Goal: Information Seeking & Learning: Learn about a topic

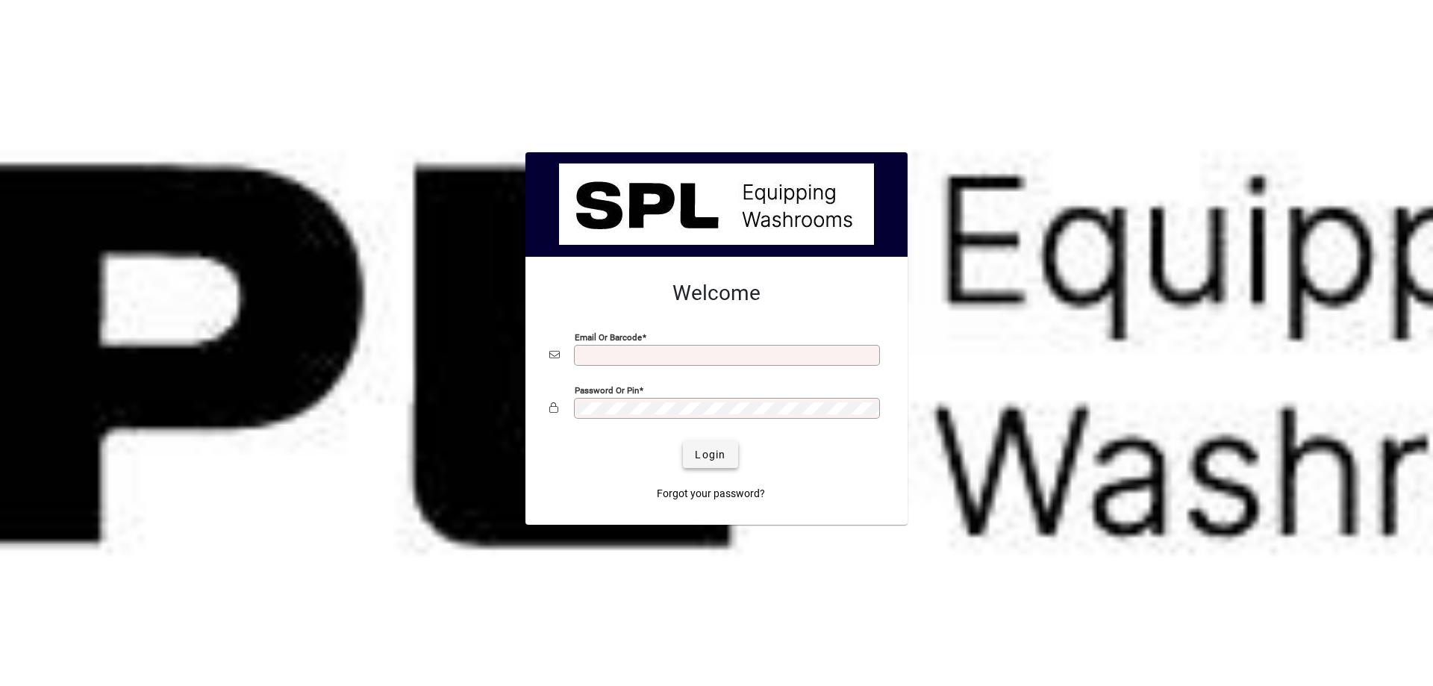
type input "**********"
click at [695, 446] on button "Login" at bounding box center [710, 454] width 54 height 27
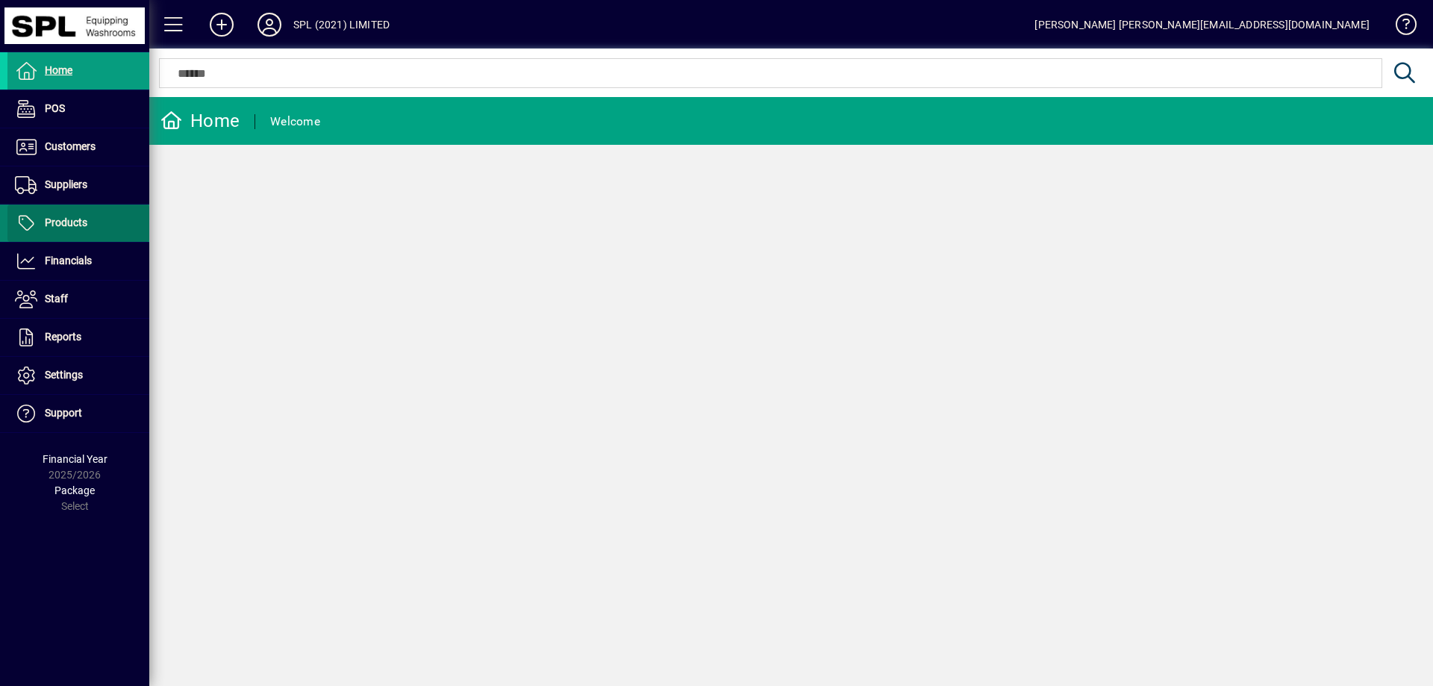
click at [95, 222] on span at bounding box center [78, 223] width 142 height 36
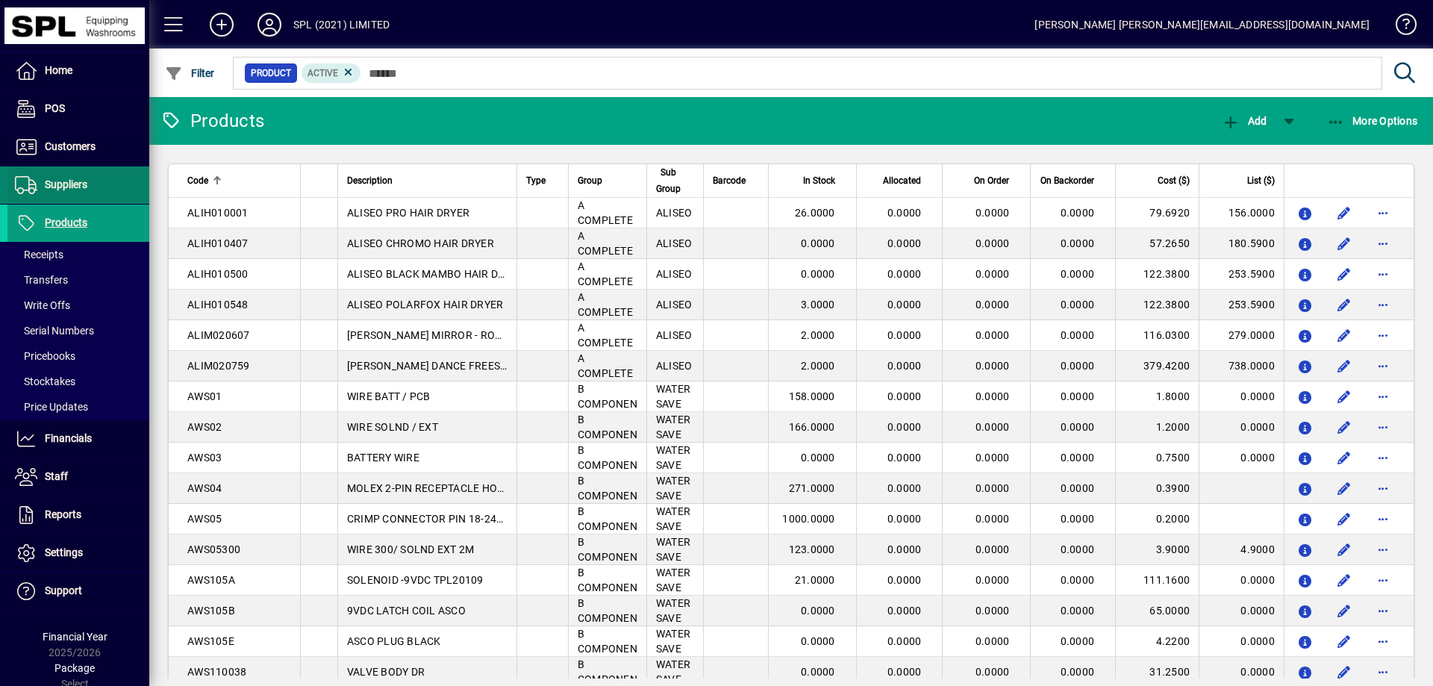
click at [93, 184] on span at bounding box center [78, 185] width 142 height 36
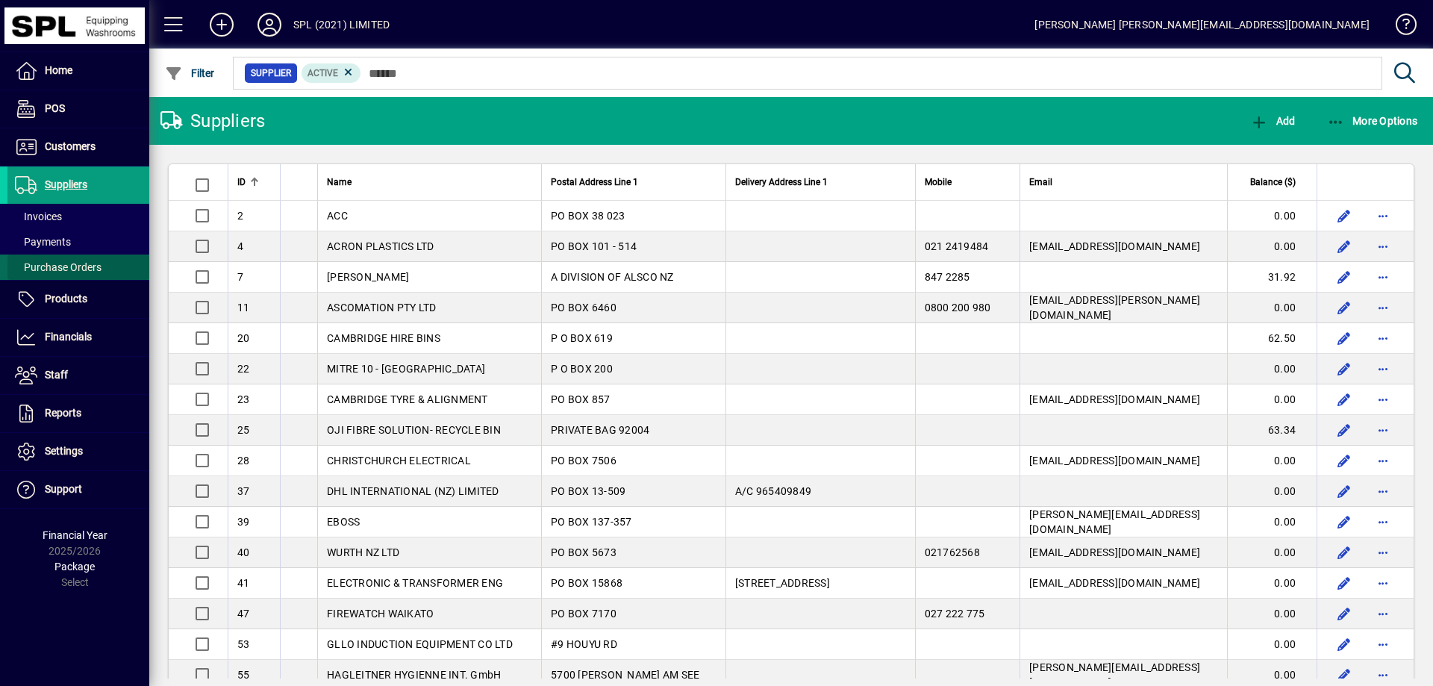
click at [80, 273] on span "Purchase Orders" at bounding box center [58, 267] width 87 height 12
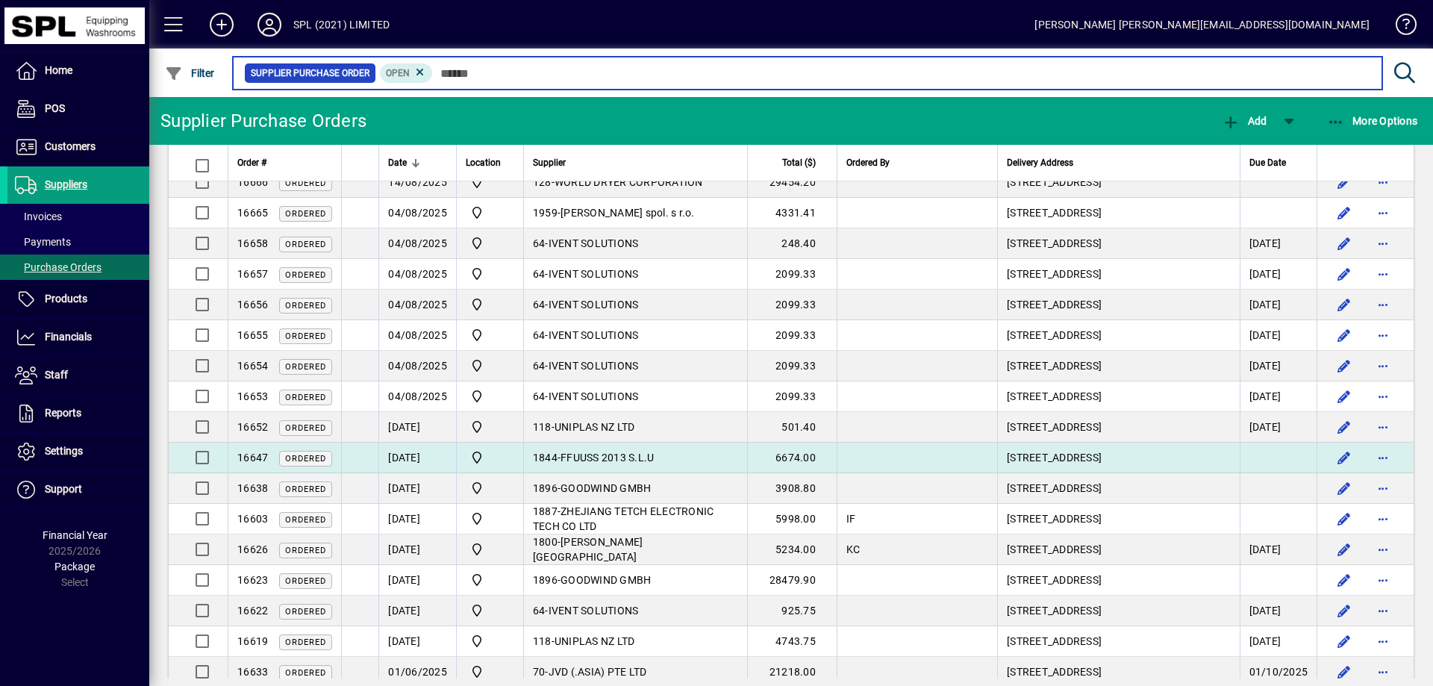
scroll to position [149, 0]
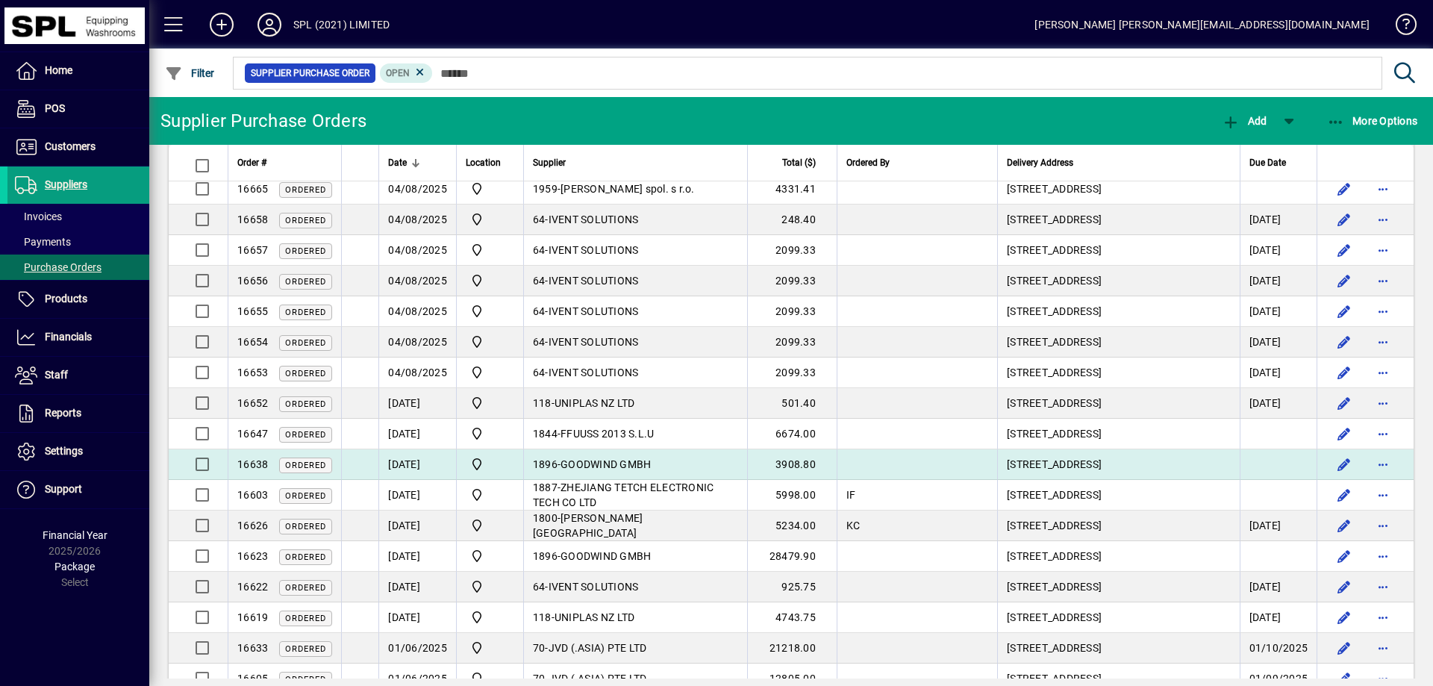
click at [634, 461] on span "GOODWIND GMBH" at bounding box center [605, 464] width 90 height 12
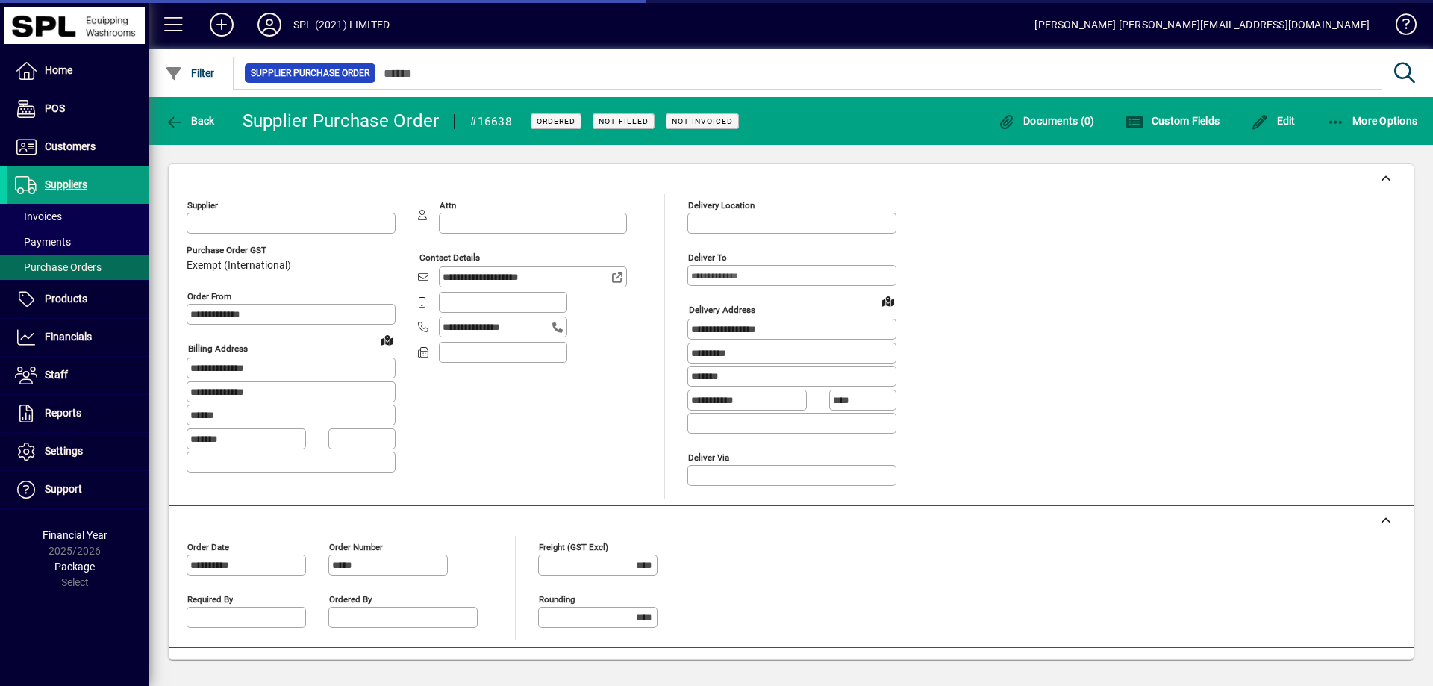
type input "**********"
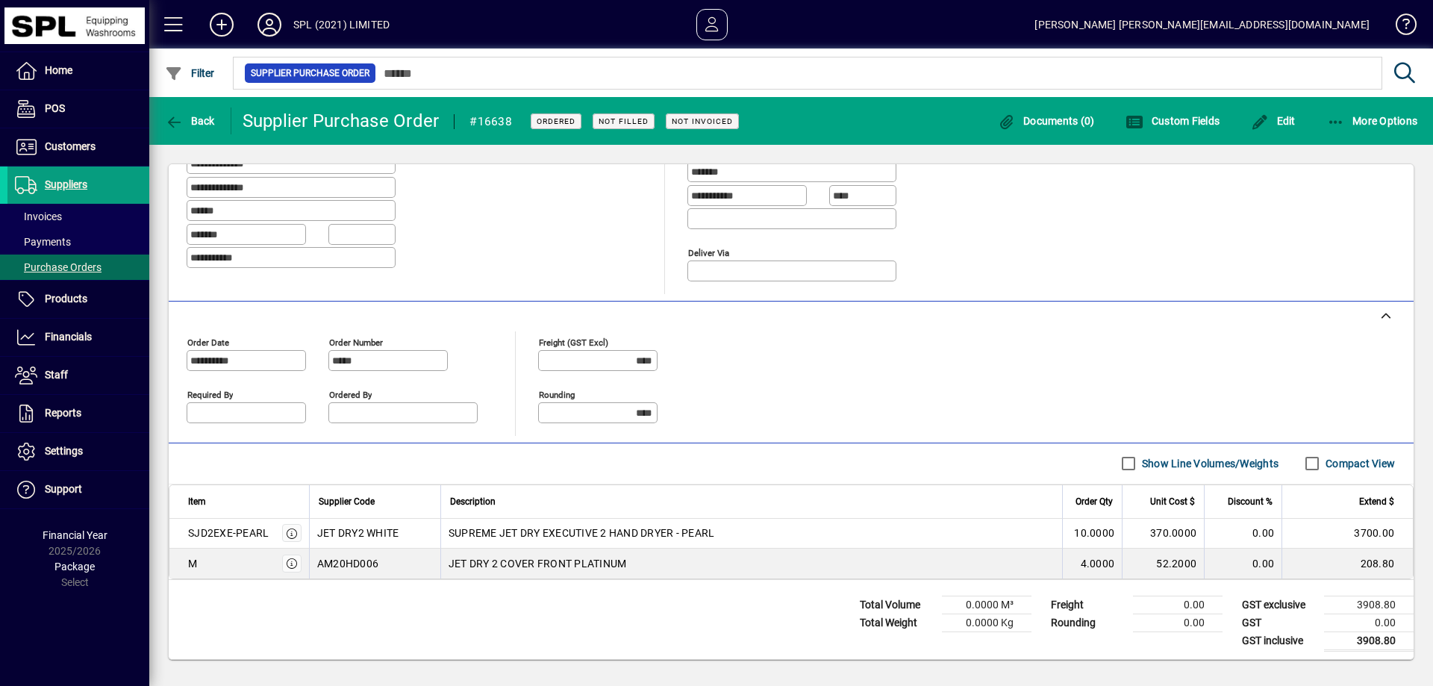
scroll to position [209, 0]
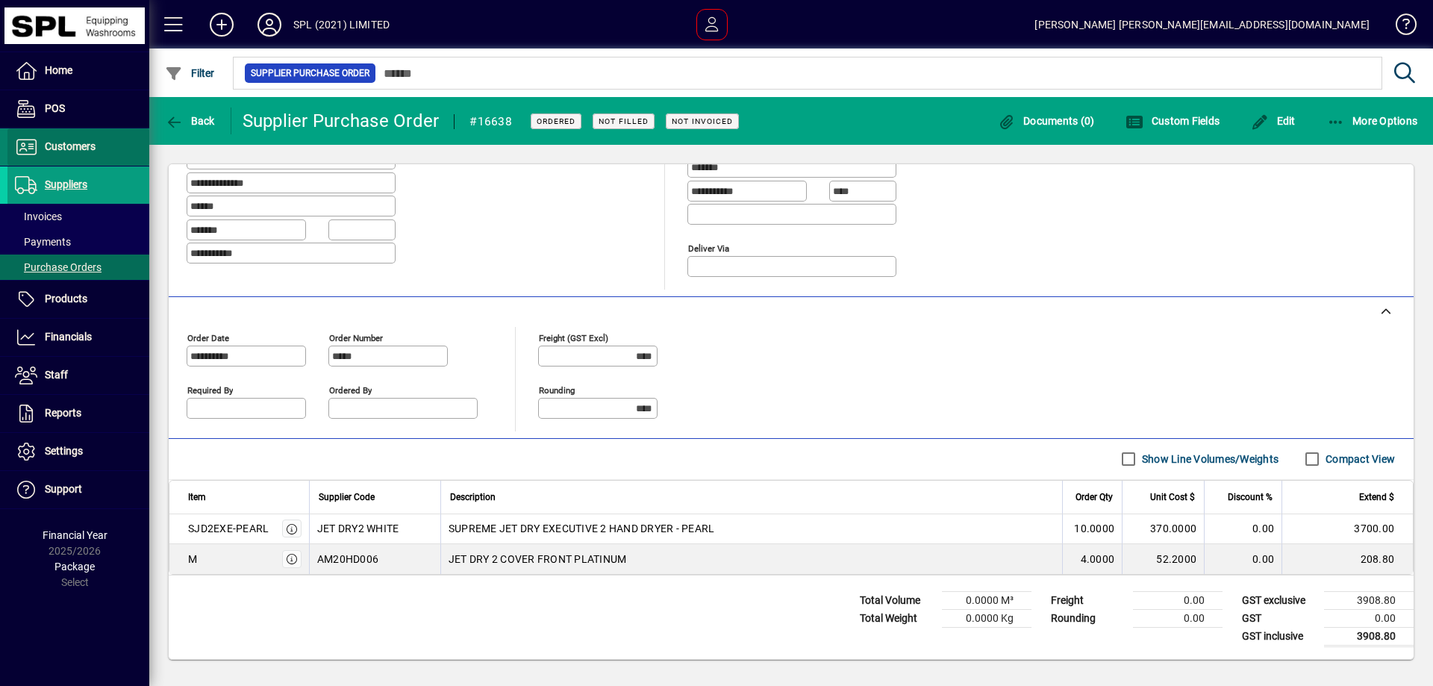
click at [84, 149] on span "Customers" at bounding box center [70, 146] width 51 height 12
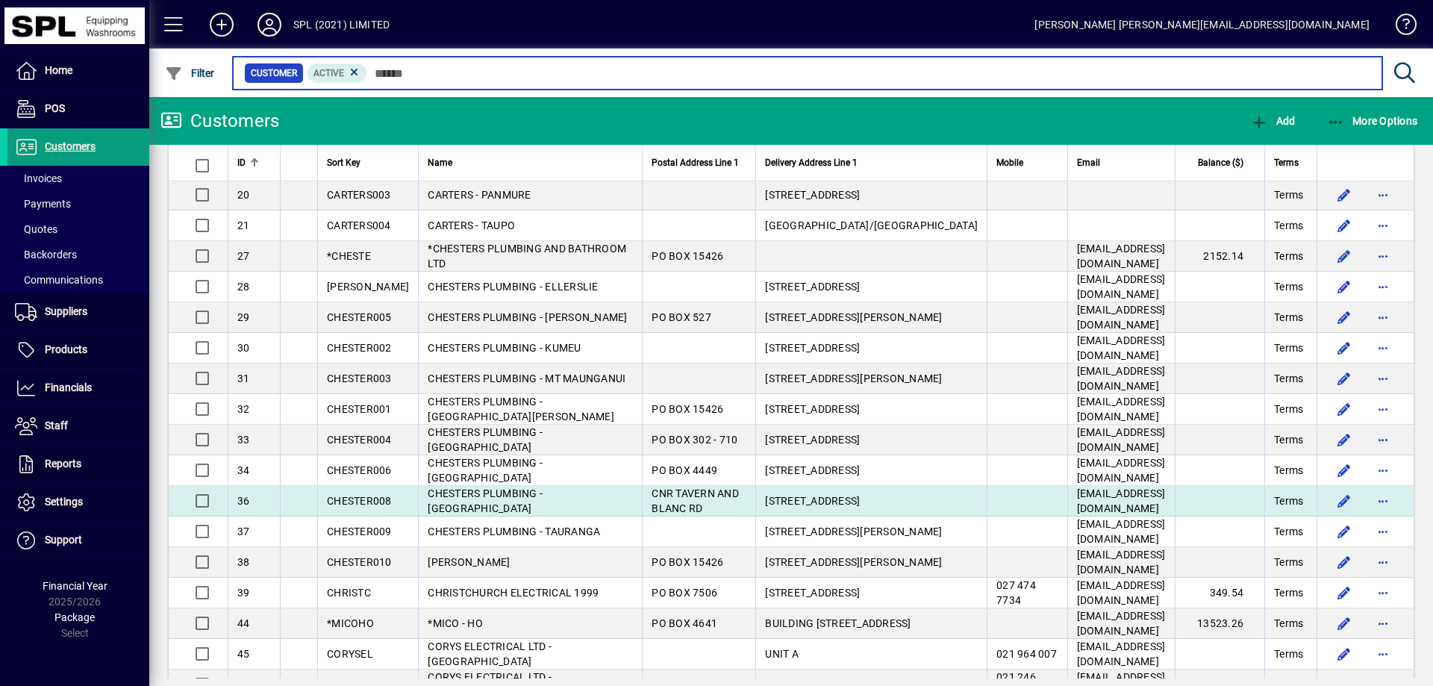
scroll to position [448, 0]
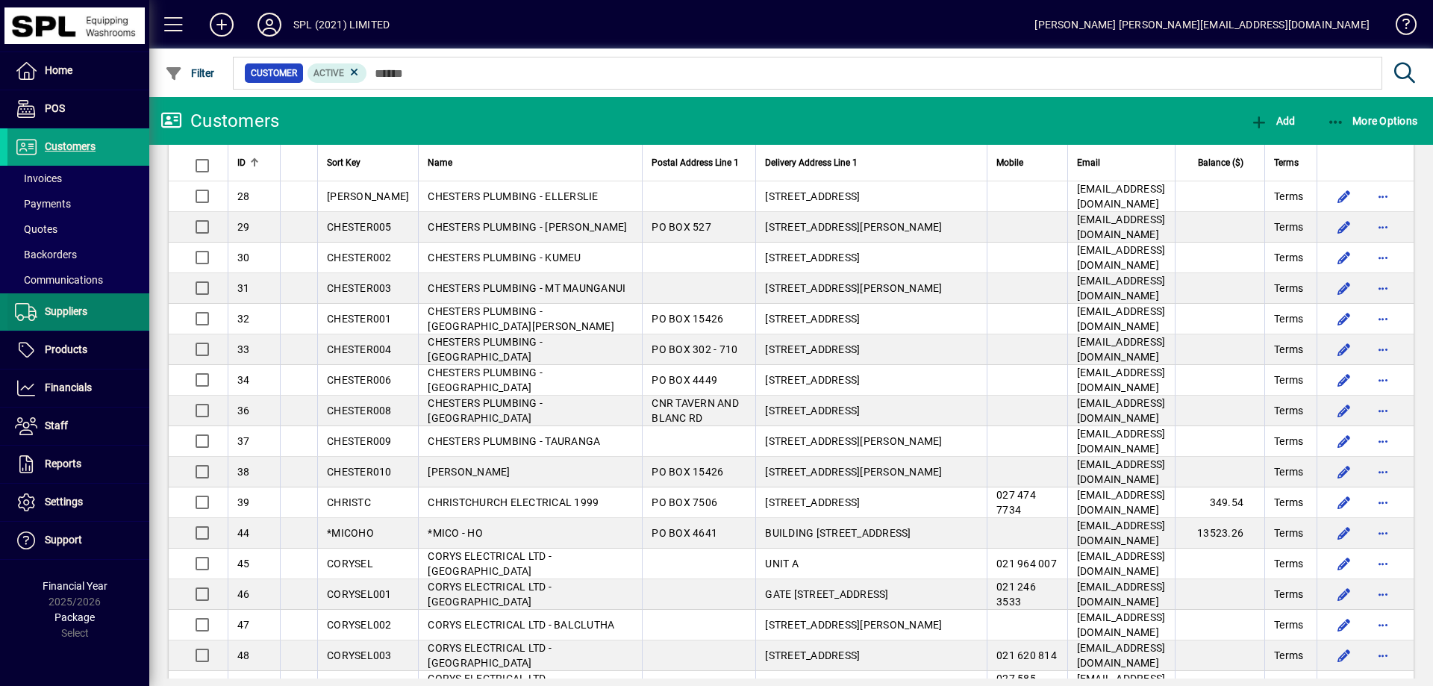
click at [107, 316] on span at bounding box center [78, 312] width 142 height 36
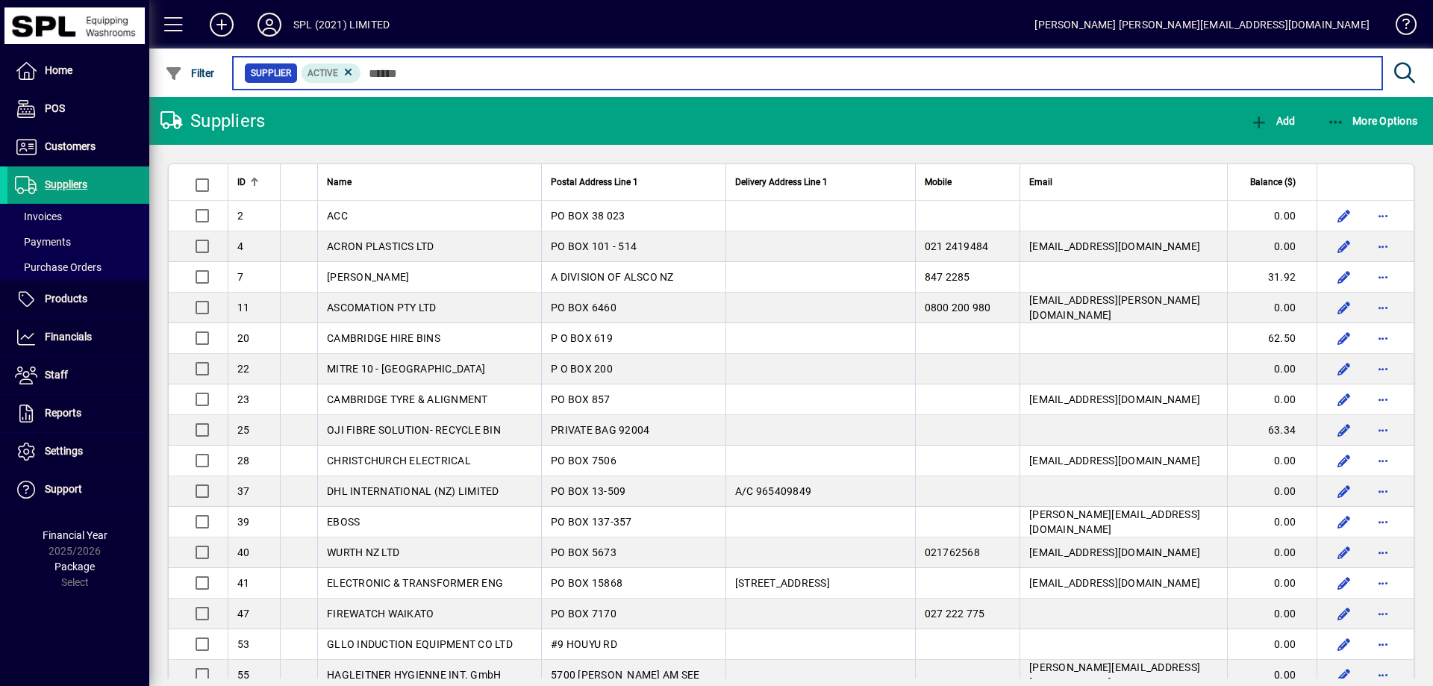
click at [415, 72] on input "text" at bounding box center [865, 73] width 1009 height 21
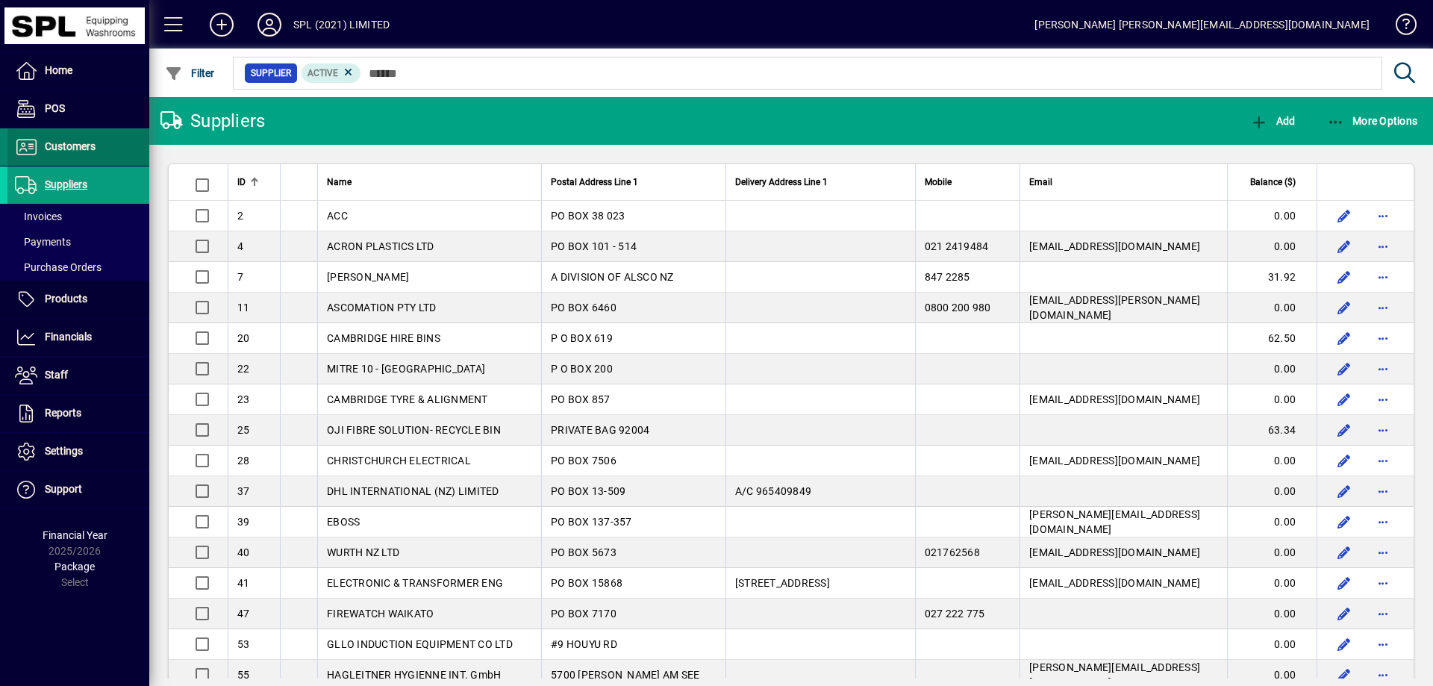
click at [93, 148] on span "Customers" at bounding box center [70, 146] width 51 height 12
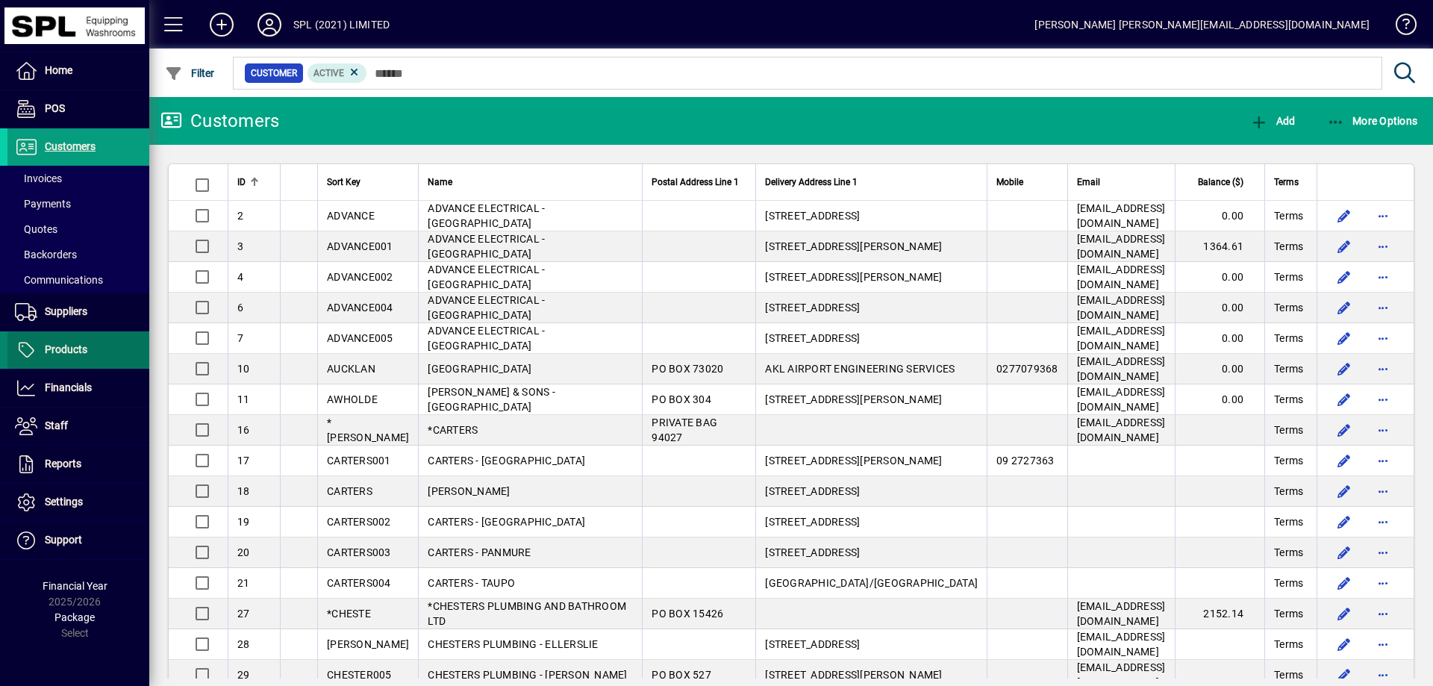
click at [101, 349] on span at bounding box center [78, 350] width 142 height 36
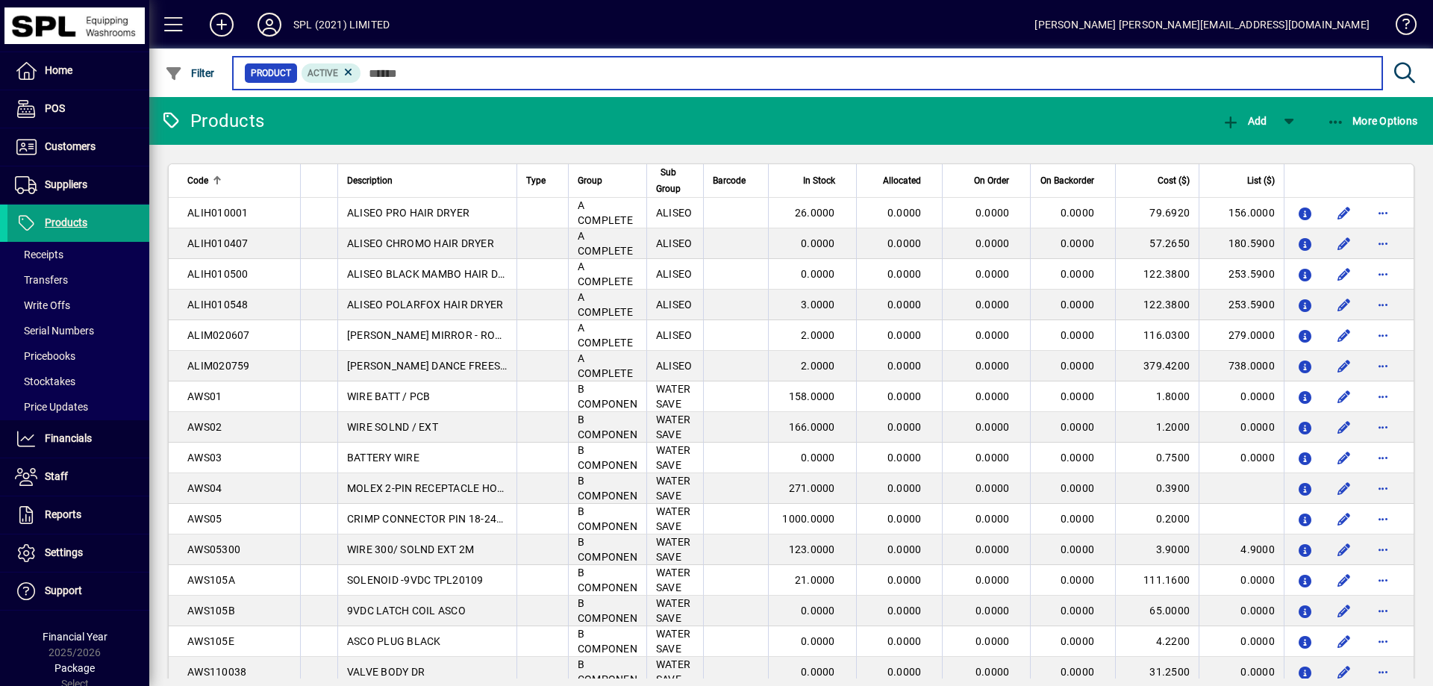
click at [435, 75] on input "text" at bounding box center [865, 73] width 1009 height 21
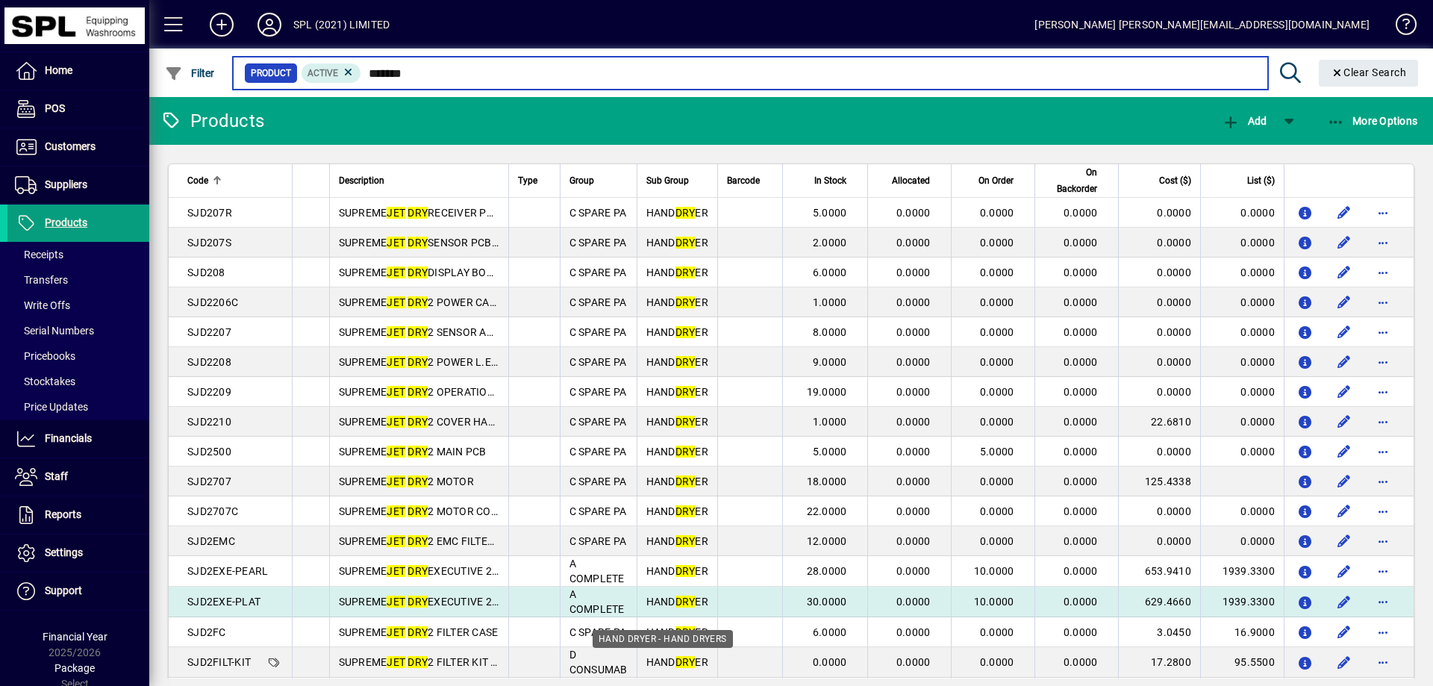
scroll to position [75, 0]
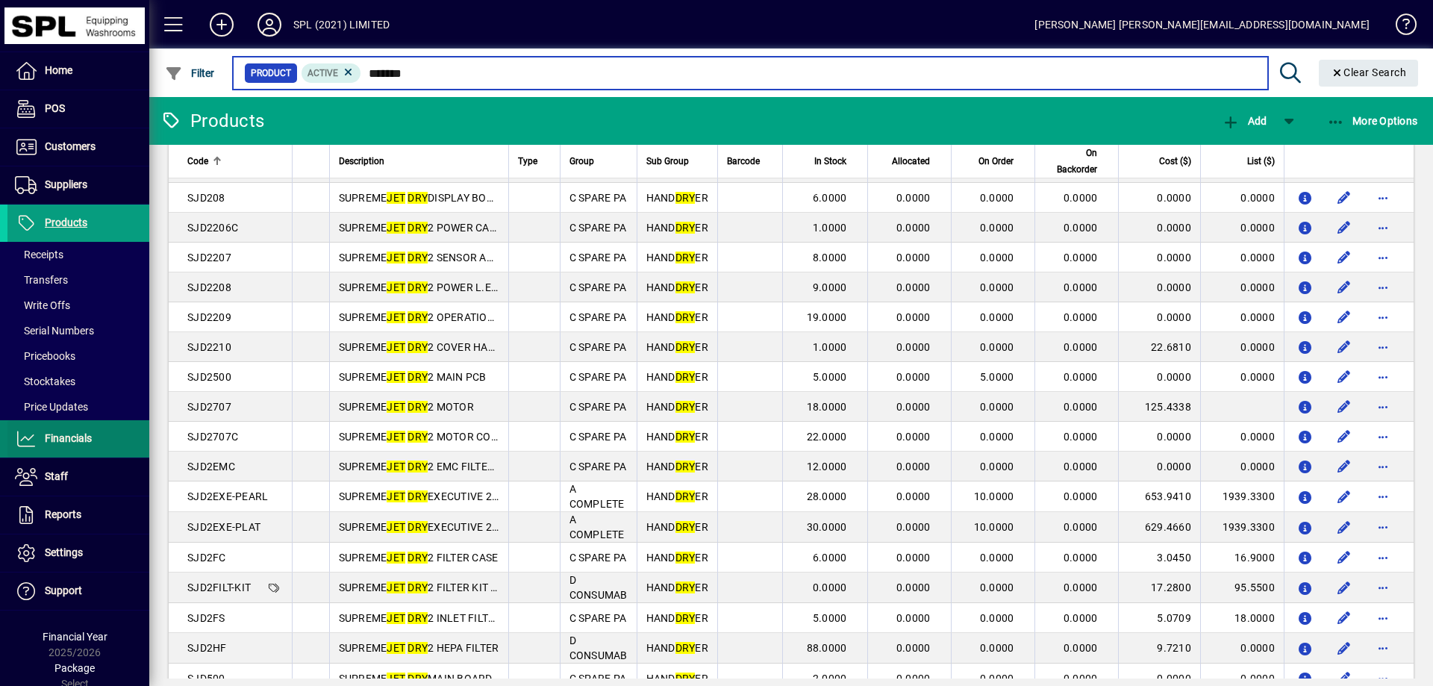
type input "*******"
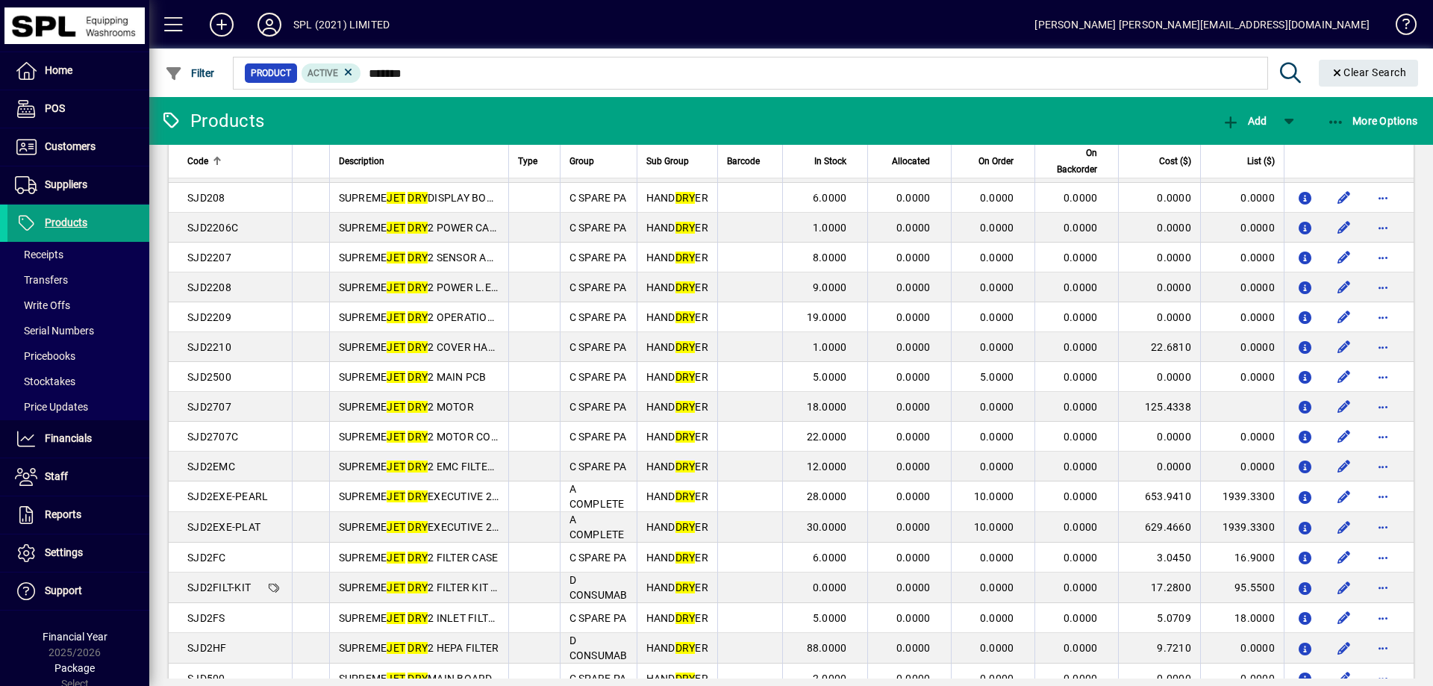
click at [252, 501] on span "SJD2EXE-PEARL" at bounding box center [227, 496] width 81 height 12
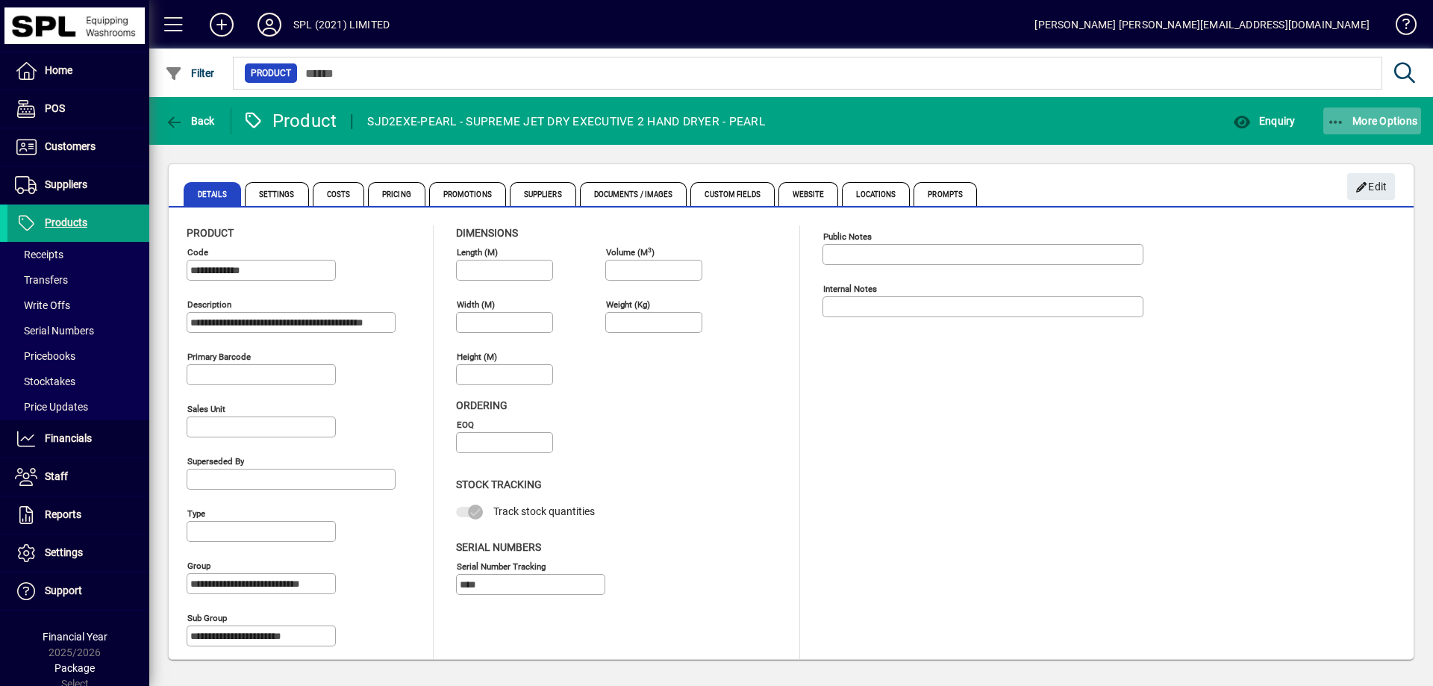
click at [1338, 121] on icon "button" at bounding box center [1336, 122] width 19 height 15
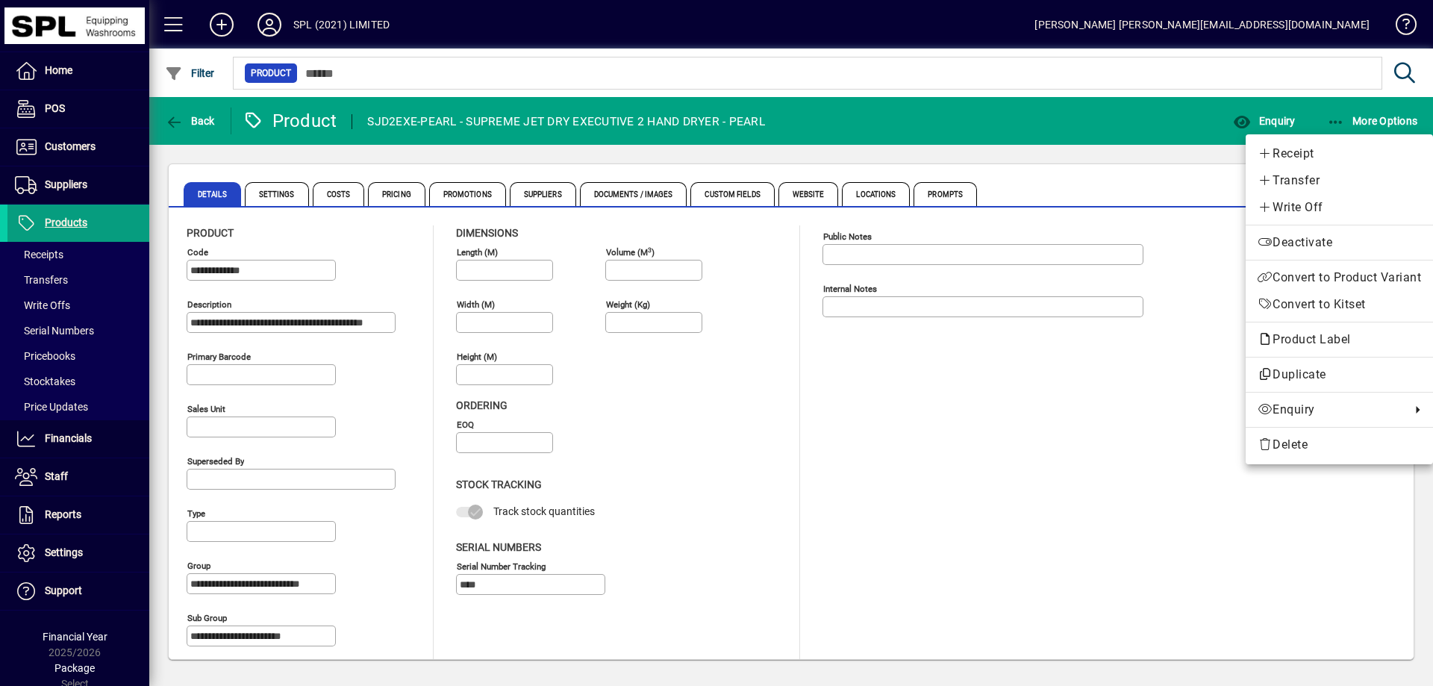
click at [1041, 143] on div at bounding box center [716, 343] width 1433 height 686
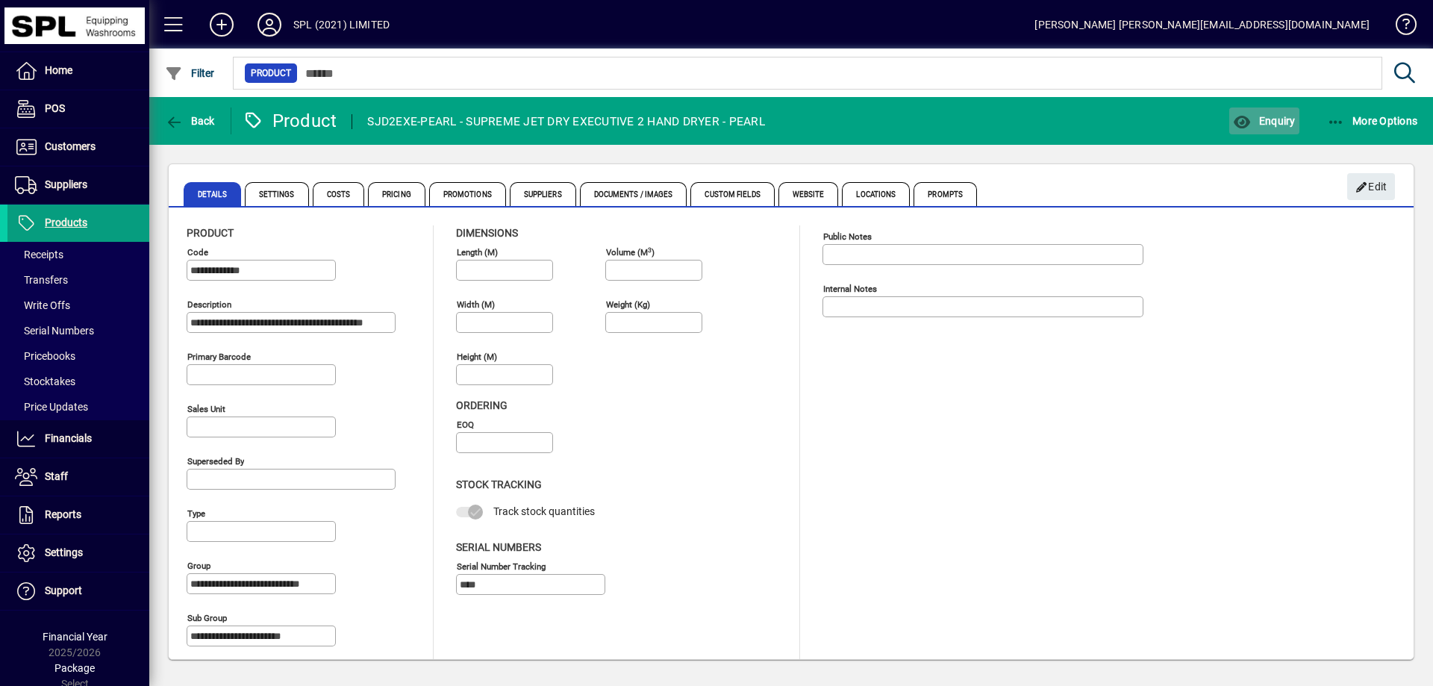
click at [1284, 129] on span "button" at bounding box center [1263, 121] width 69 height 36
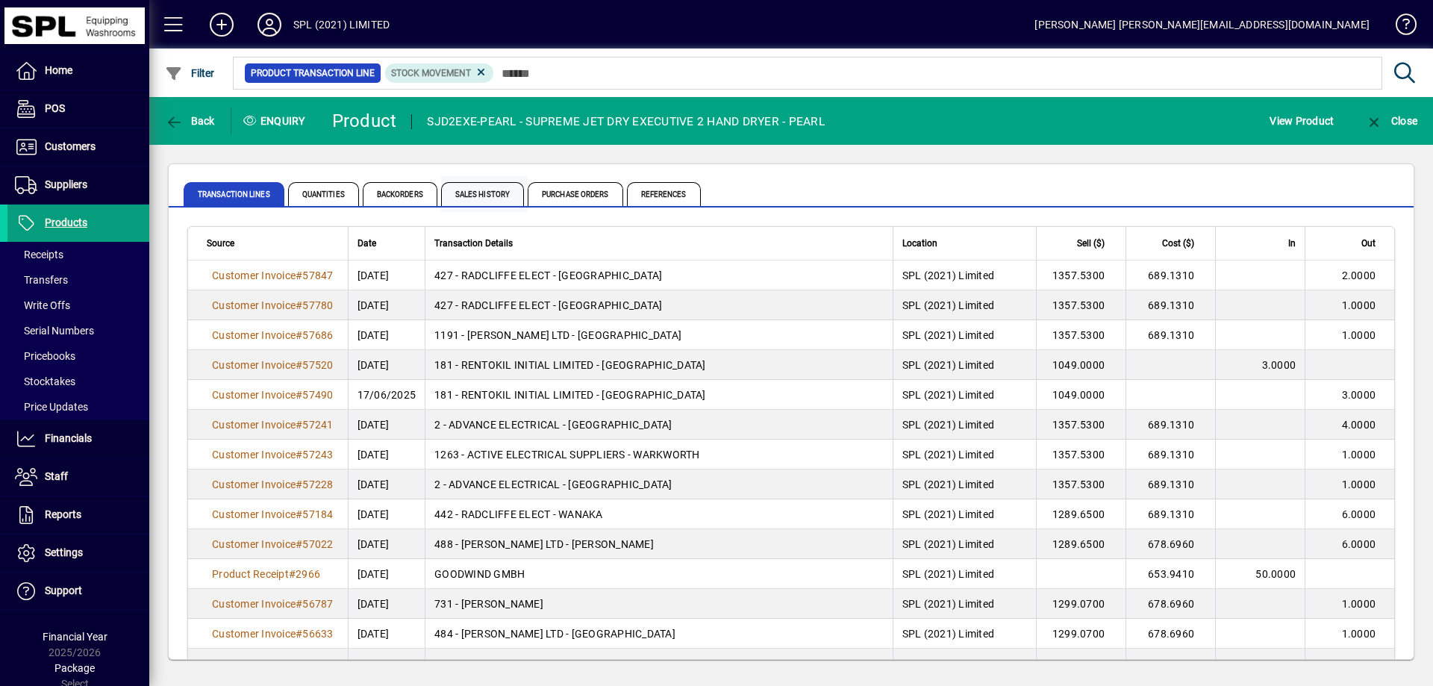
click at [495, 198] on span "Sales History" at bounding box center [482, 194] width 83 height 24
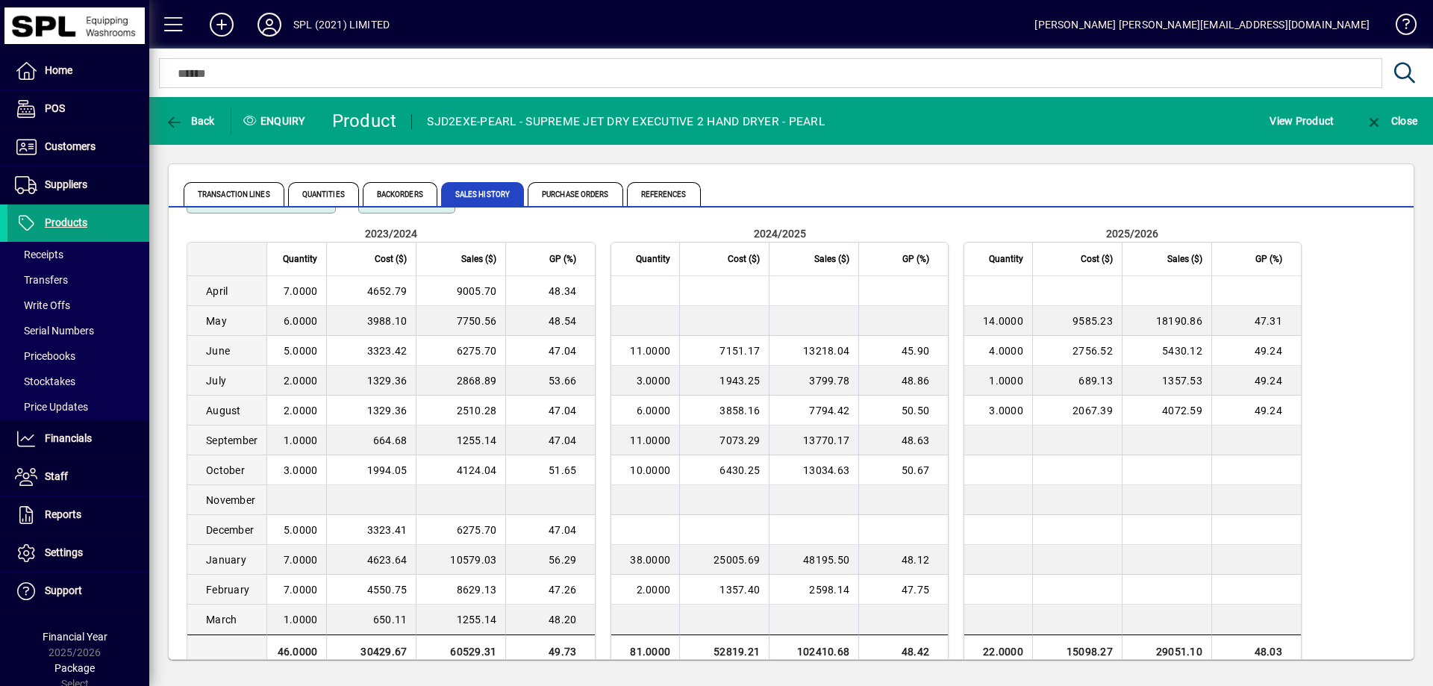
scroll to position [70, 0]
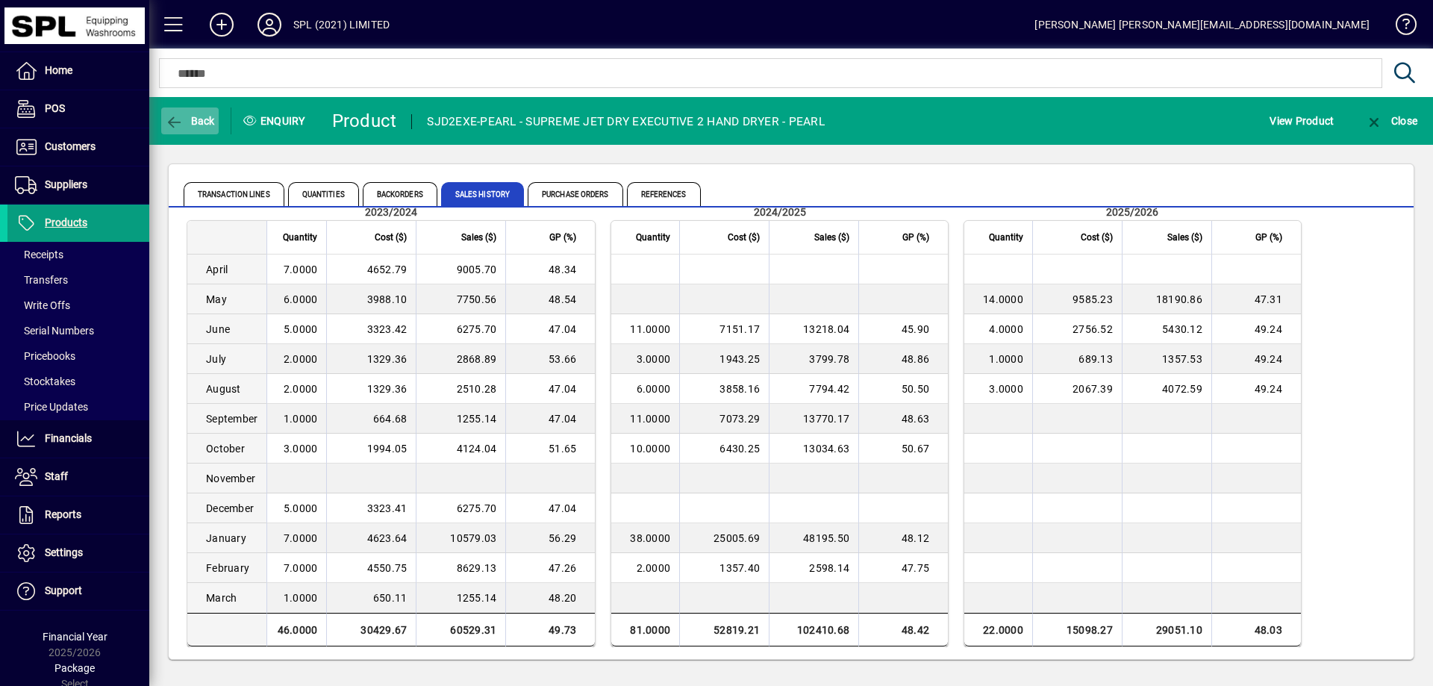
click at [210, 121] on span "Back" at bounding box center [190, 121] width 50 height 12
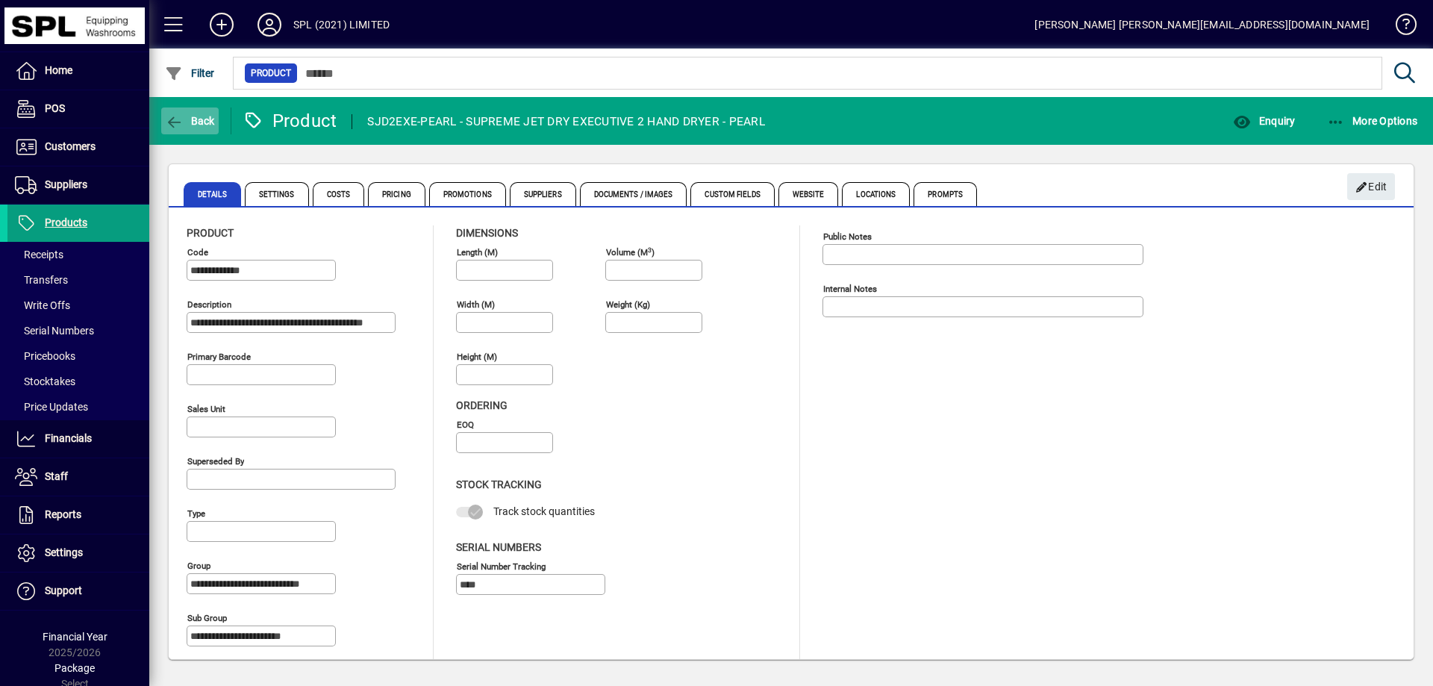
click at [204, 119] on span "Back" at bounding box center [190, 121] width 50 height 12
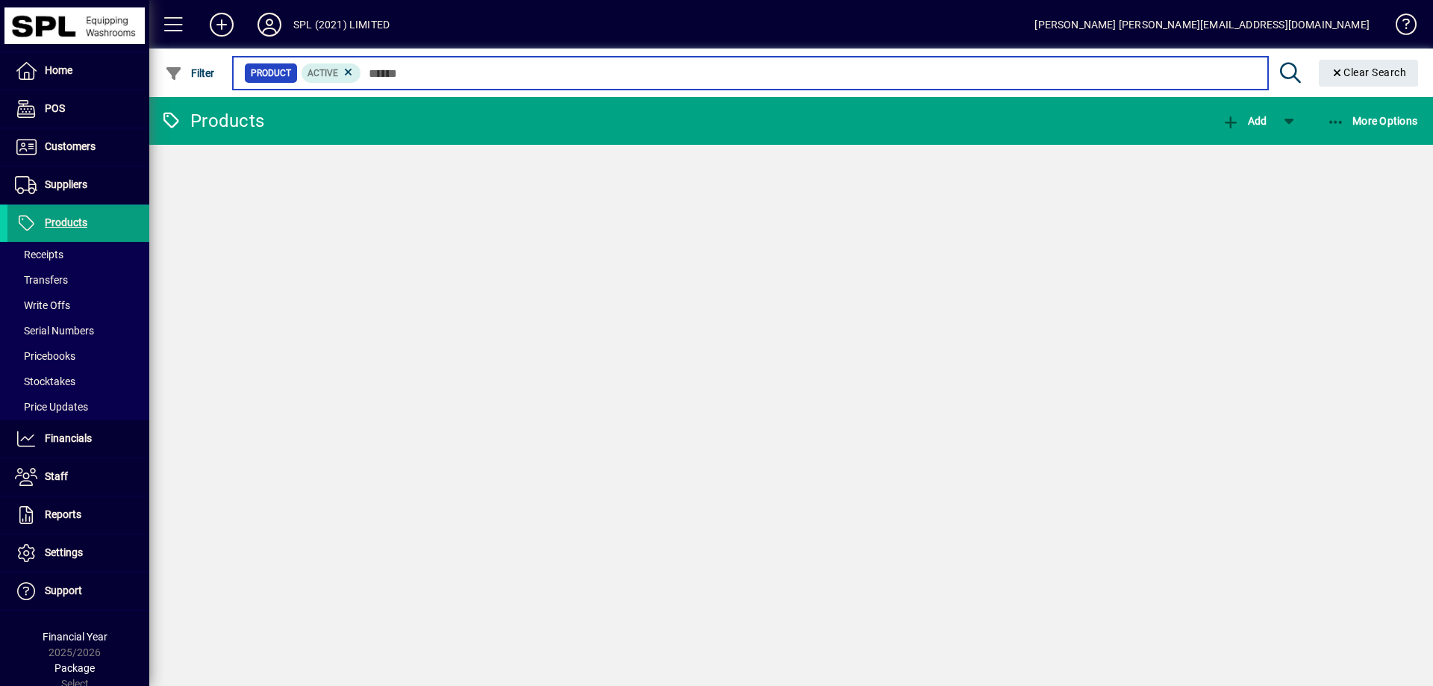
type input "*******"
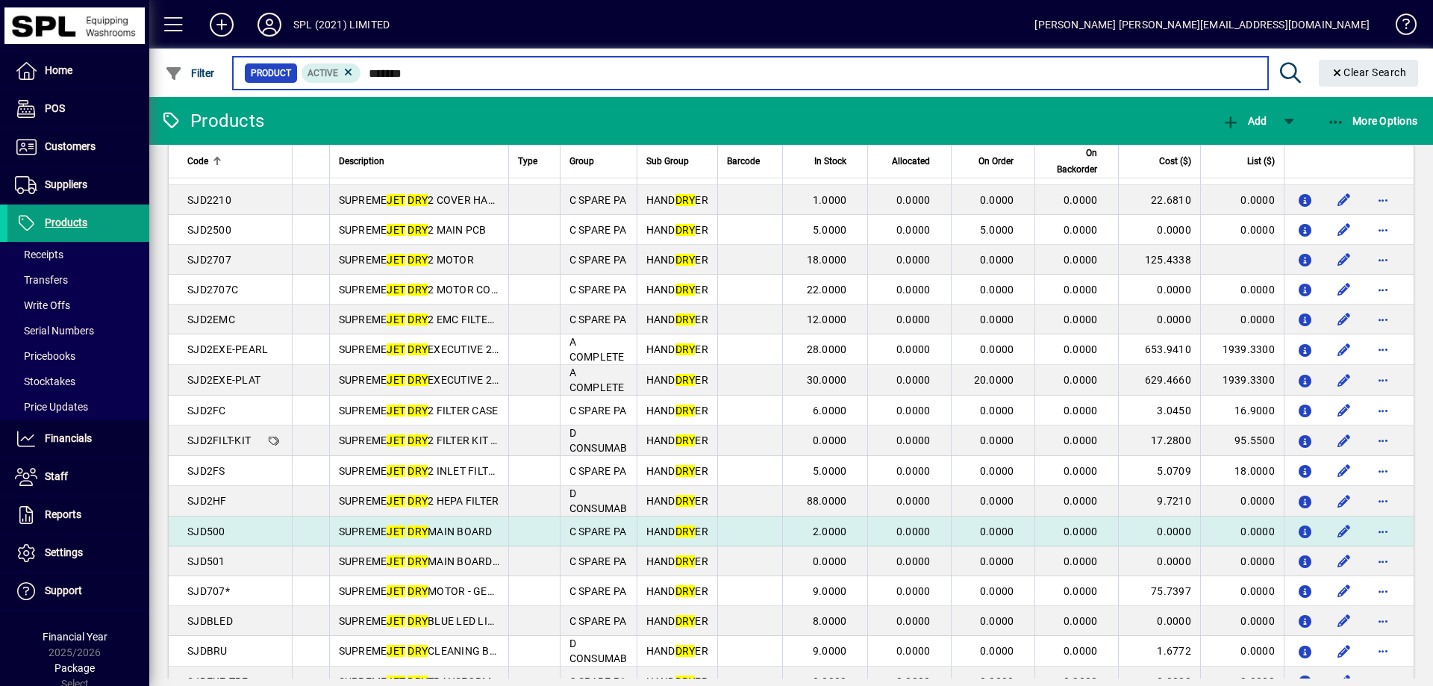
scroll to position [224, 0]
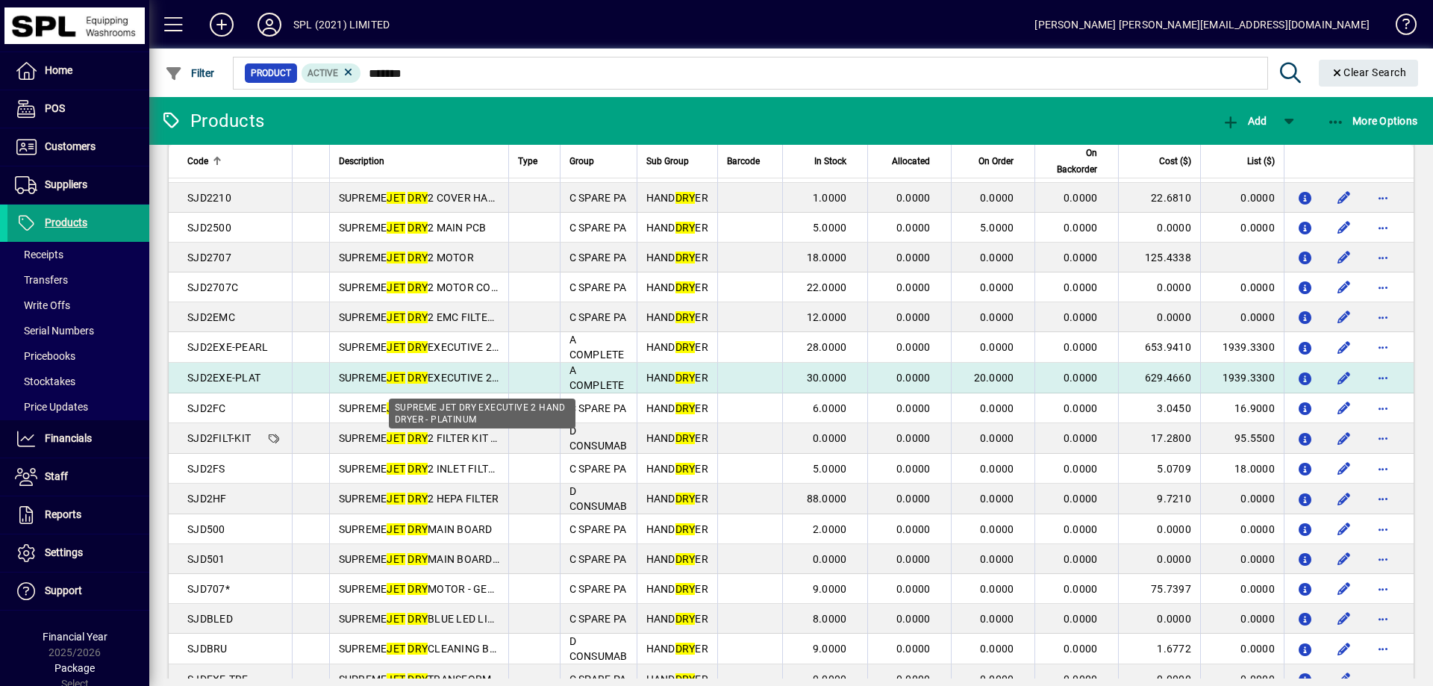
click at [479, 384] on span "SUPREME JET DRY EXECUTIVE 2 HAND DRY ER - PLATINUM" at bounding box center [478, 378] width 278 height 12
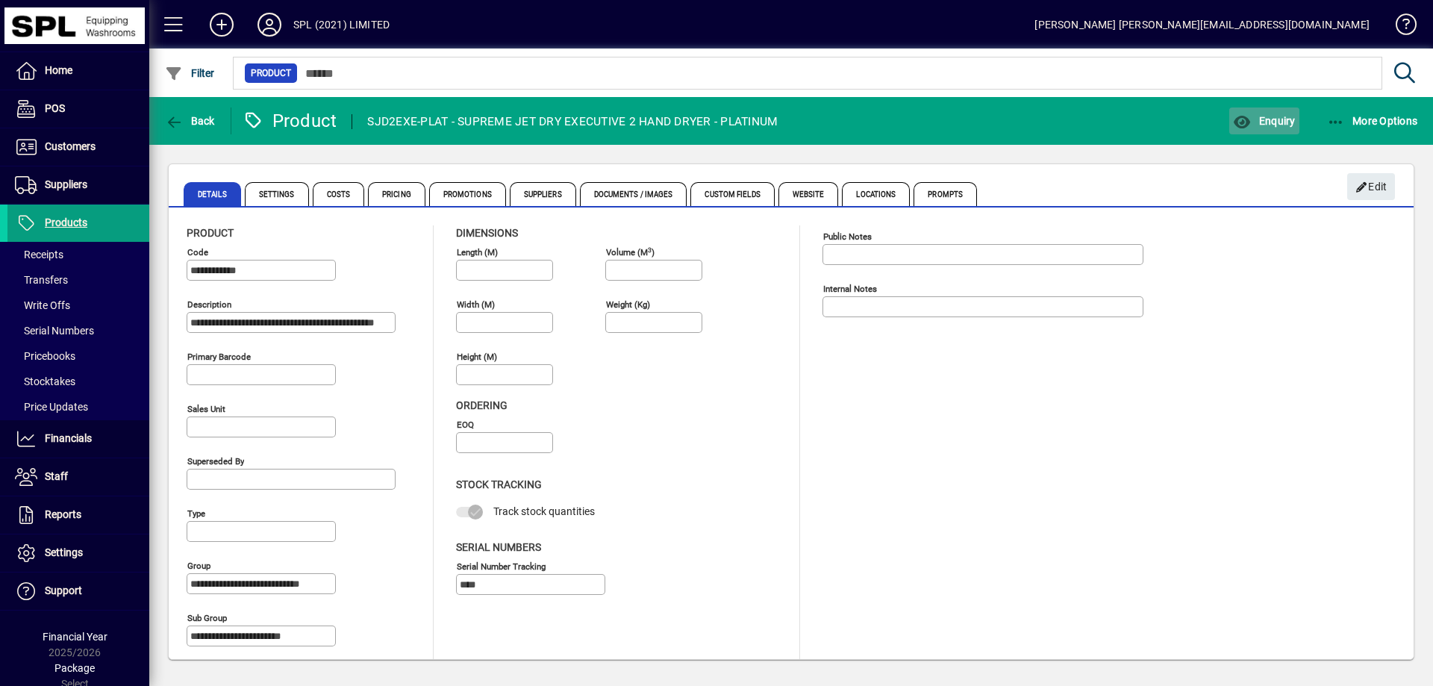
click at [1283, 127] on span "button" at bounding box center [1263, 121] width 69 height 36
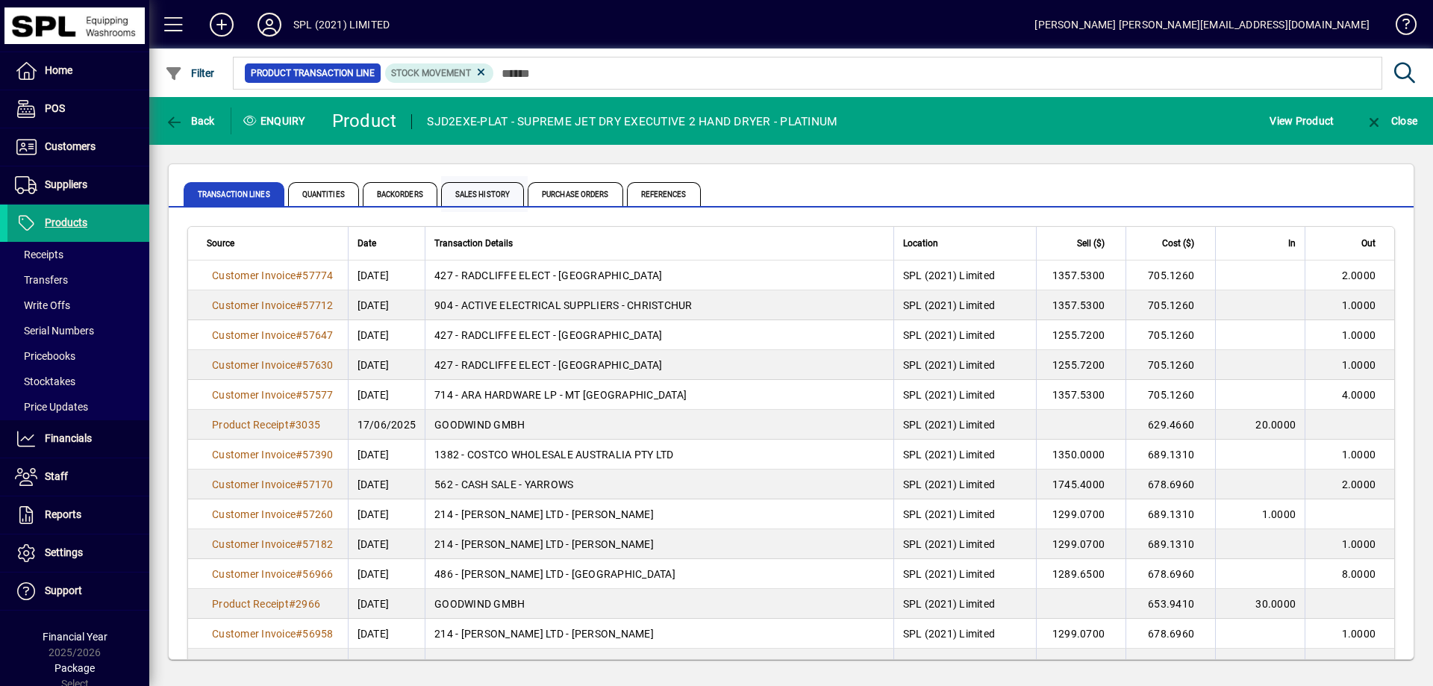
click at [493, 201] on span "Sales History" at bounding box center [482, 194] width 83 height 24
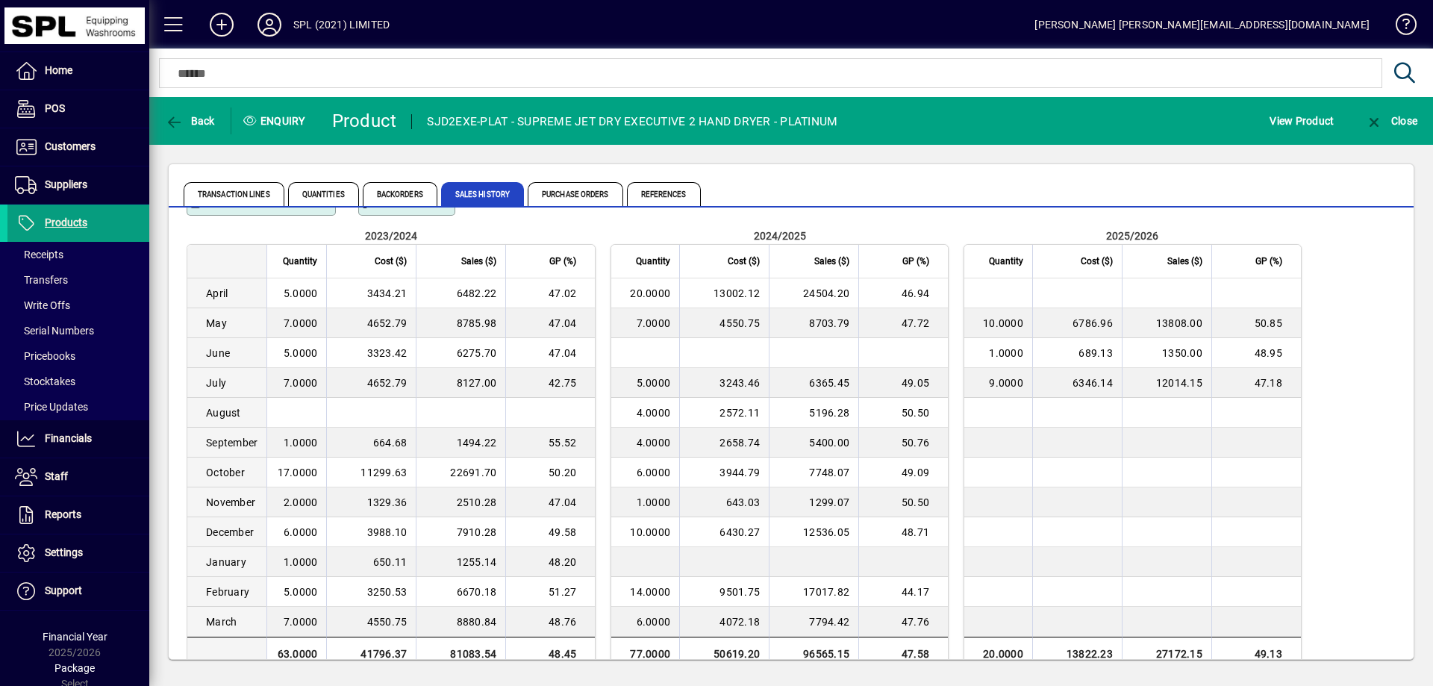
scroll to position [70, 0]
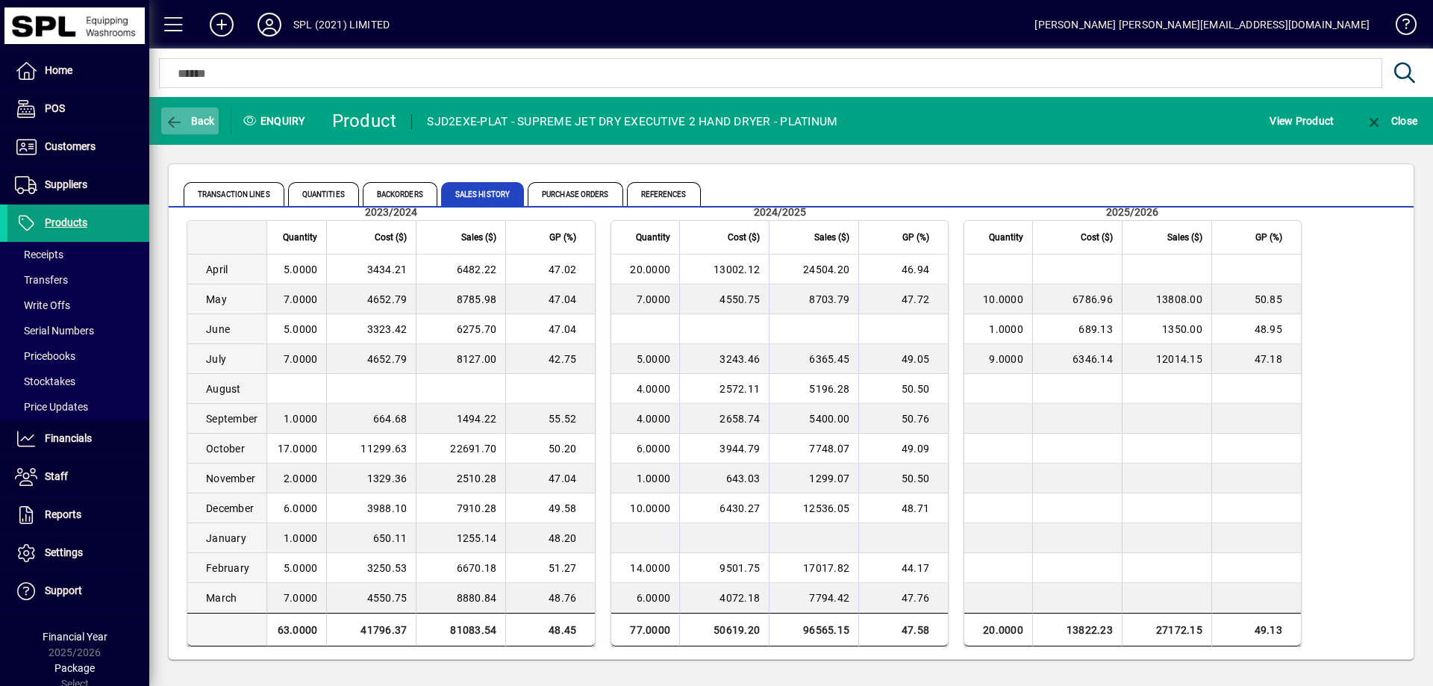
drag, startPoint x: 184, startPoint y: 101, endPoint x: 180, endPoint y: 118, distance: 17.6
click at [184, 107] on mat-toolbar-row "Back Enquiry Product SJD2EXE-PLAT - SUPREME JET DRY EXECUTIVE 2 HAND DRYER - PL…" at bounding box center [790, 121] width 1283 height 48
click at [181, 122] on icon "button" at bounding box center [174, 122] width 19 height 15
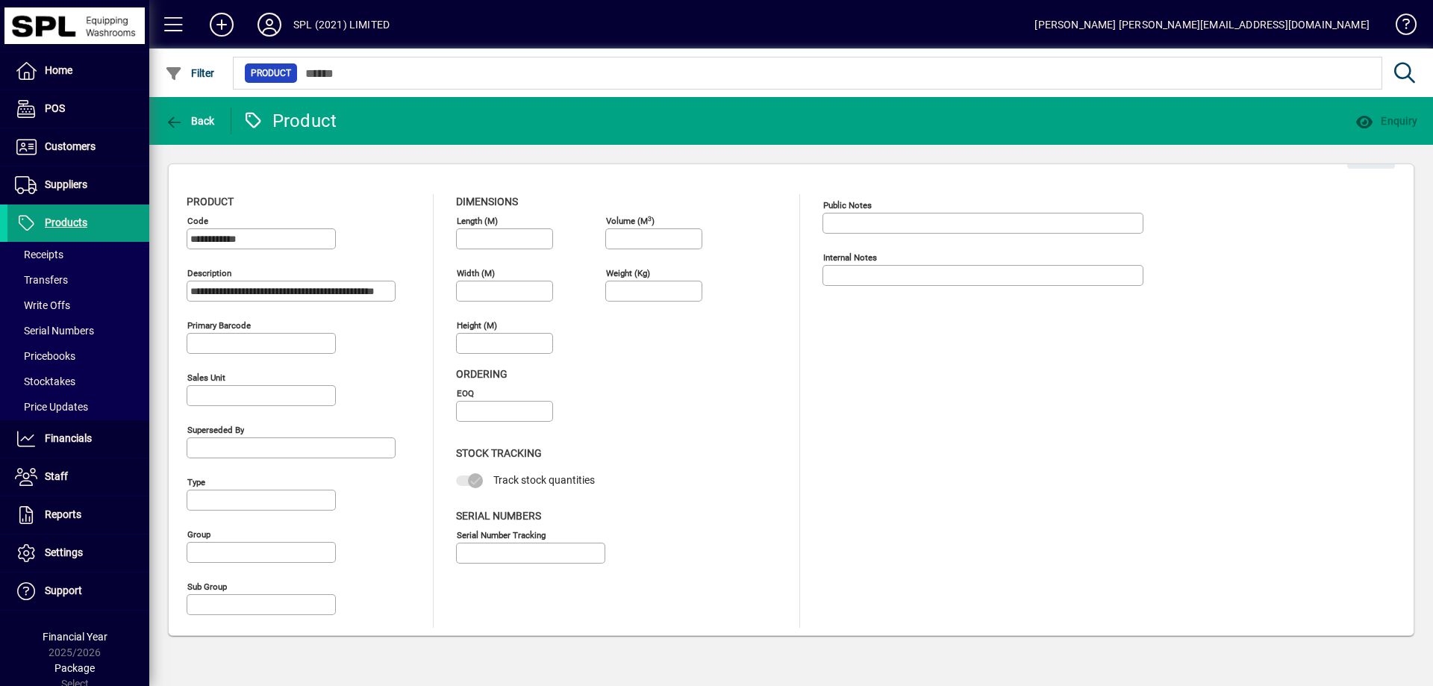
type input "**********"
type input "****"
